Goal: Task Accomplishment & Management: Use online tool/utility

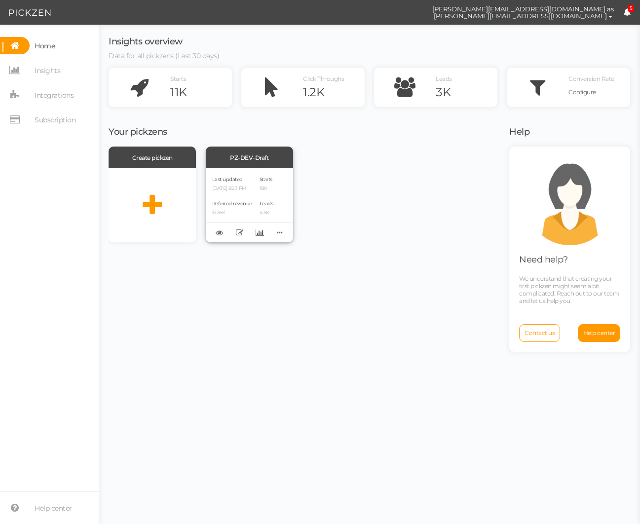
click at [259, 156] on div "PZ-DEV-Draft" at bounding box center [249, 158] width 87 height 22
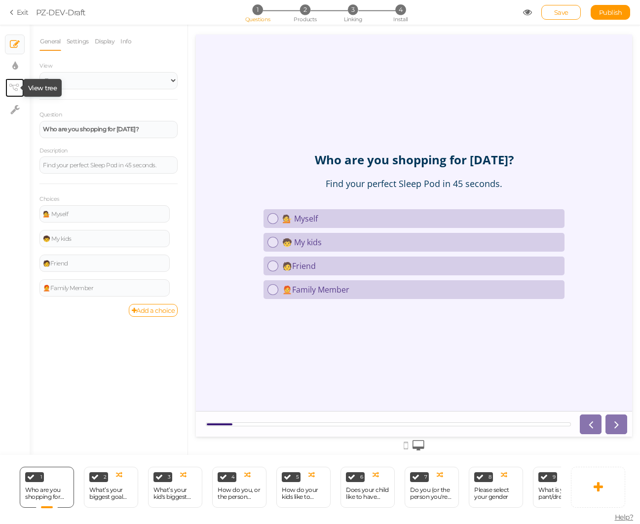
click at [14, 84] on icon at bounding box center [14, 87] width 10 height 7
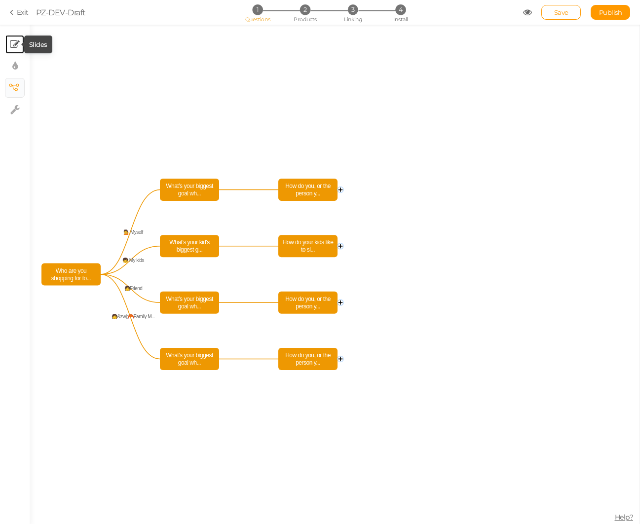
click at [13, 47] on icon at bounding box center [15, 44] width 10 height 10
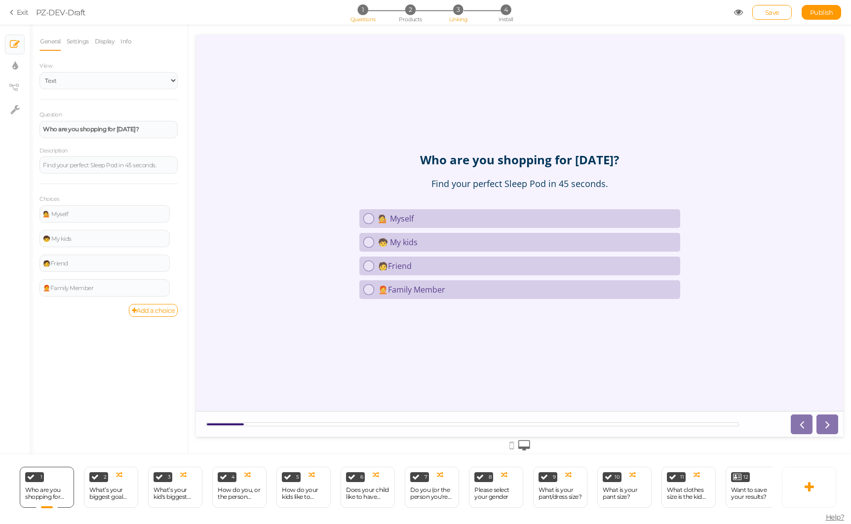
click at [465, 11] on li "3 Linking" at bounding box center [458, 9] width 46 height 10
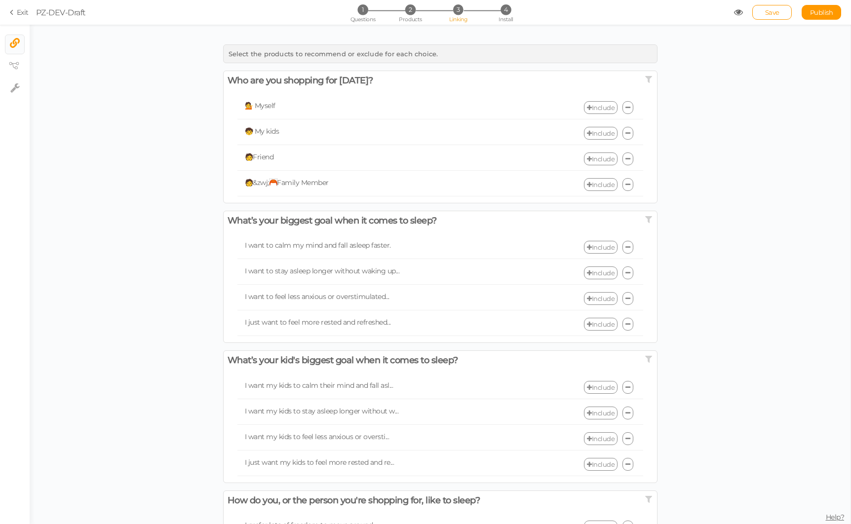
click at [604, 109] on link "Include" at bounding box center [601, 107] width 34 height 13
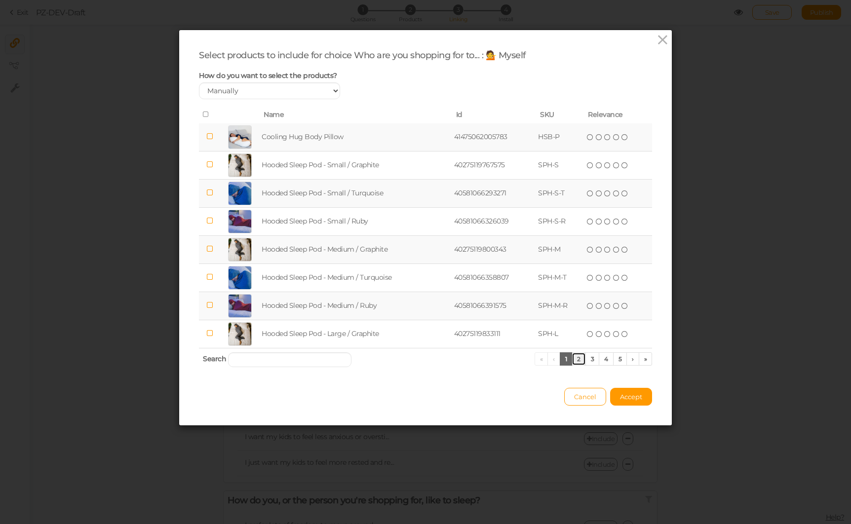
click at [577, 359] on link "2" at bounding box center [579, 358] width 14 height 13
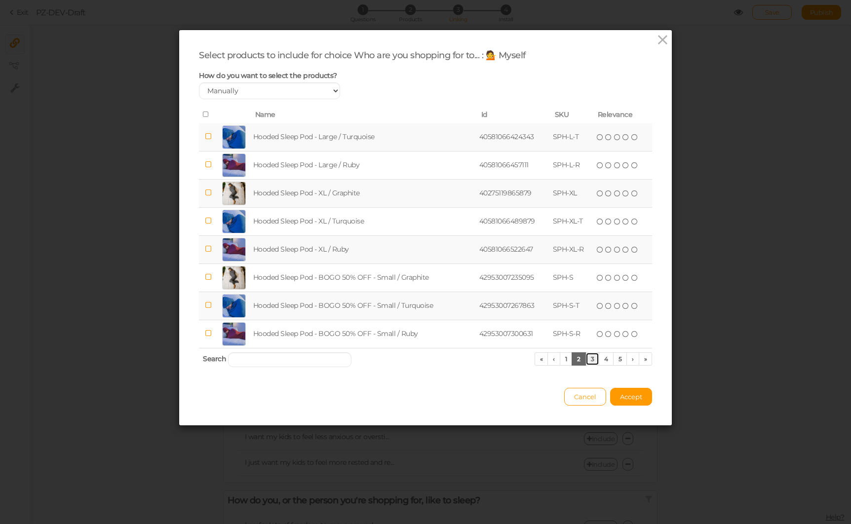
click at [590, 359] on link "3" at bounding box center [592, 358] width 14 height 13
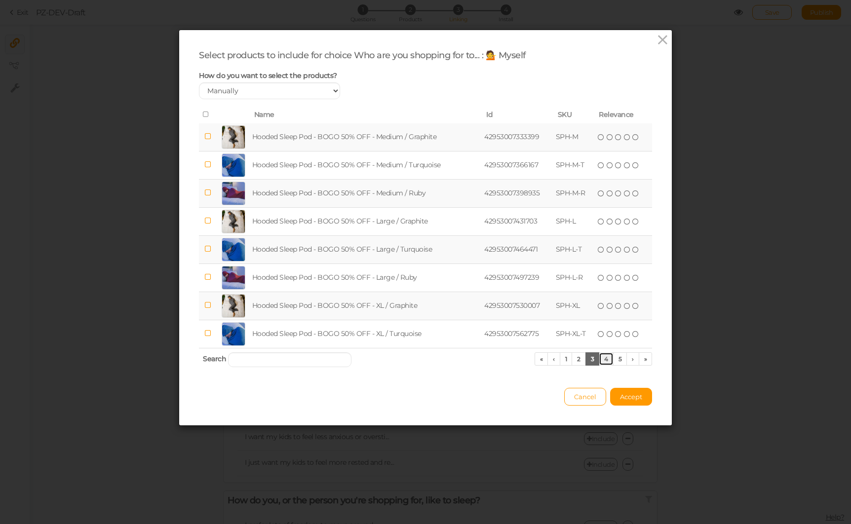
click at [608, 363] on link "4" at bounding box center [606, 358] width 15 height 13
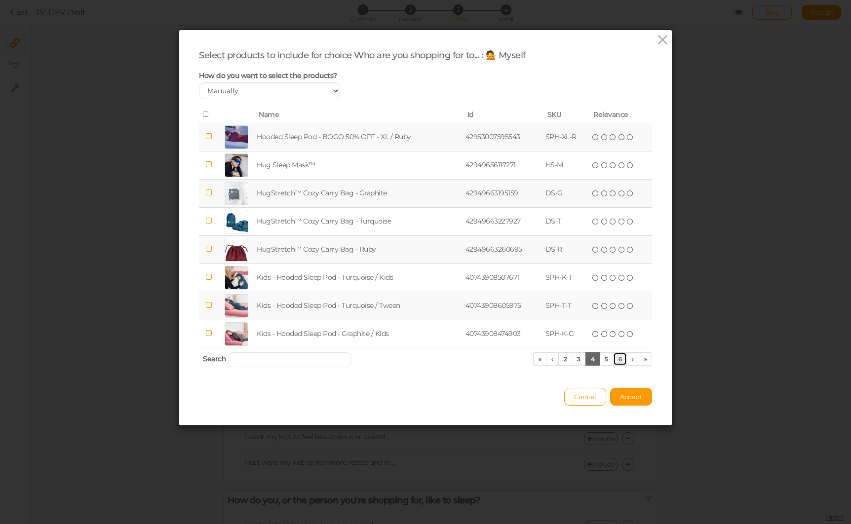
click at [620, 363] on link "6" at bounding box center [620, 358] width 14 height 13
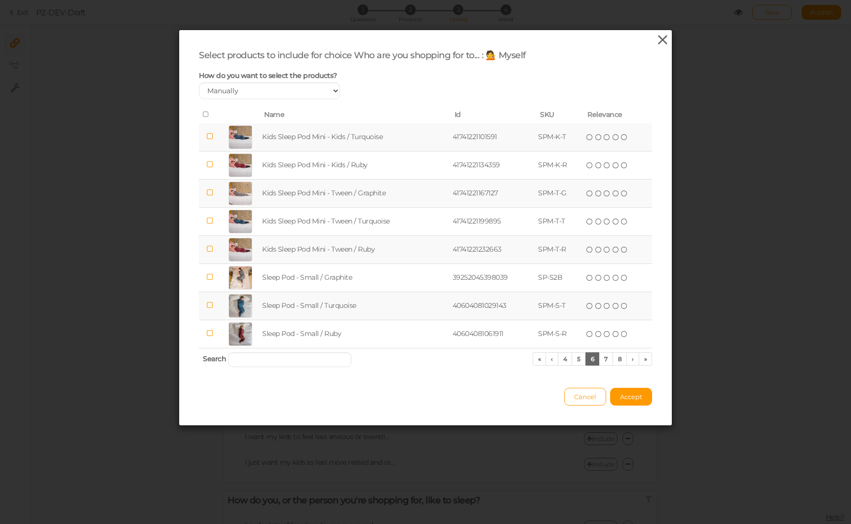
click at [640, 40] on icon at bounding box center [663, 40] width 14 height 15
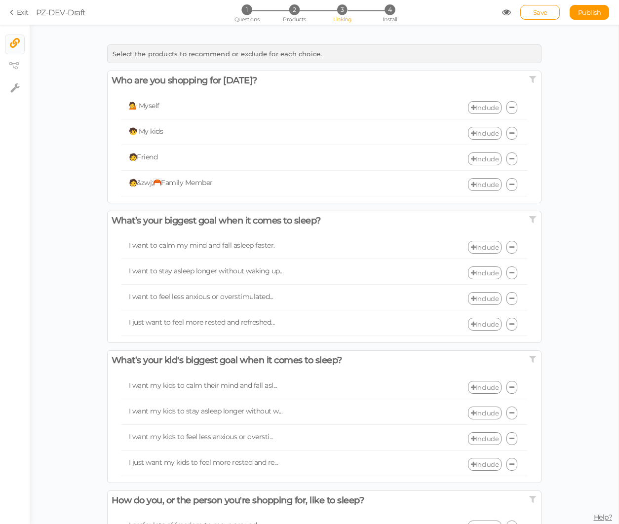
click at [14, 14] on icon at bounding box center [13, 12] width 7 height 9
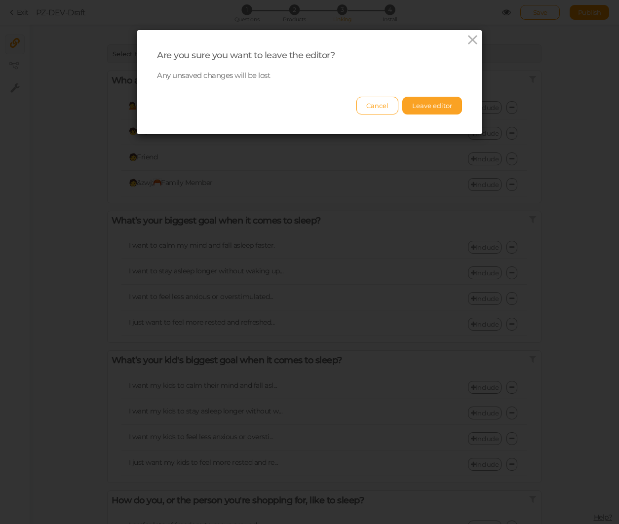
click at [430, 108] on button "Leave editor" at bounding box center [432, 106] width 60 height 18
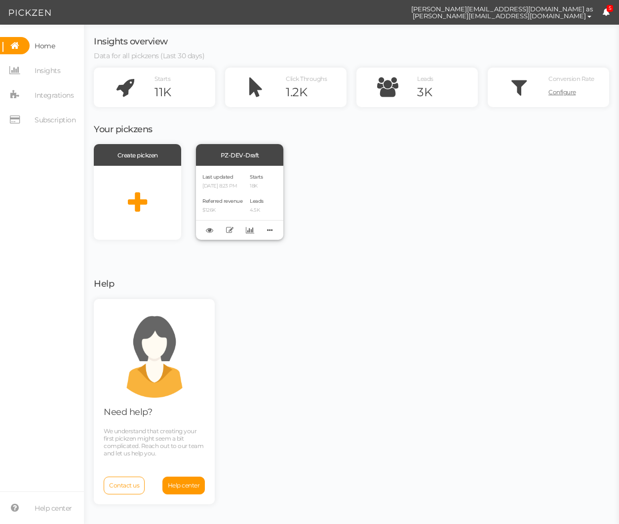
click at [229, 188] on p "[DATE] 8:23 PM" at bounding box center [222, 186] width 40 height 6
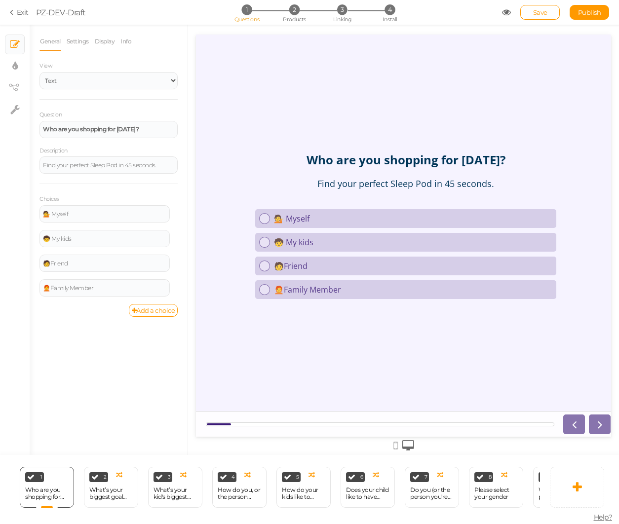
click at [26, 11] on link "Exit" at bounding box center [19, 12] width 19 height 10
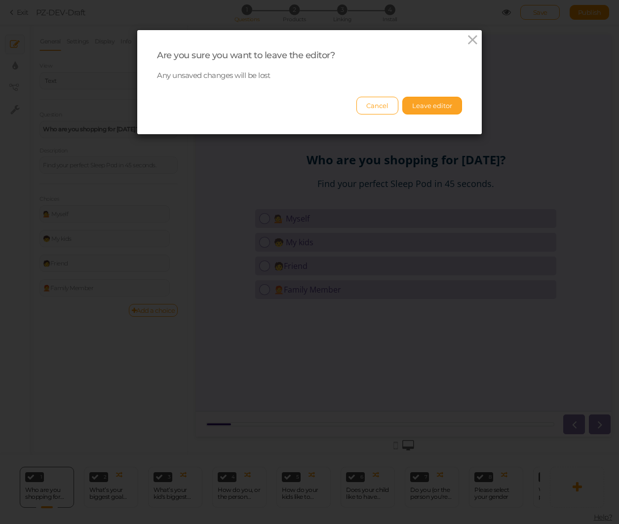
click at [425, 108] on button "Leave editor" at bounding box center [432, 106] width 60 height 18
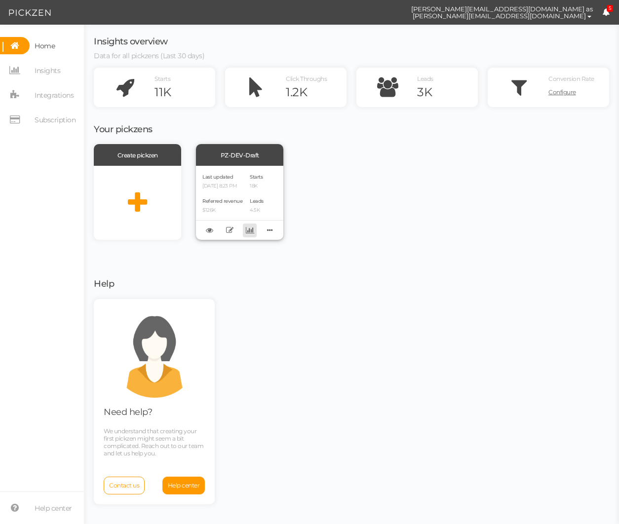
click at [246, 231] on icon at bounding box center [250, 230] width 8 height 7
